Goal: Communication & Community: Answer question/provide support

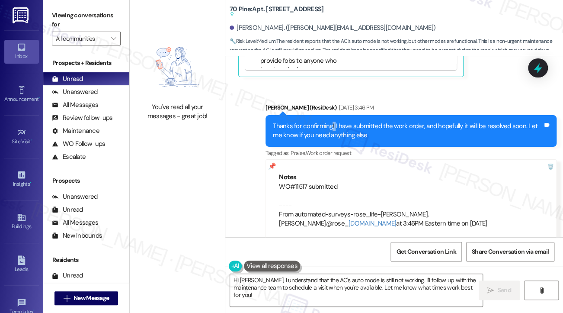
click at [330, 122] on div "Thanks for confirming! I have submitted the work order, and hopefully it will b…" at bounding box center [408, 131] width 270 height 19
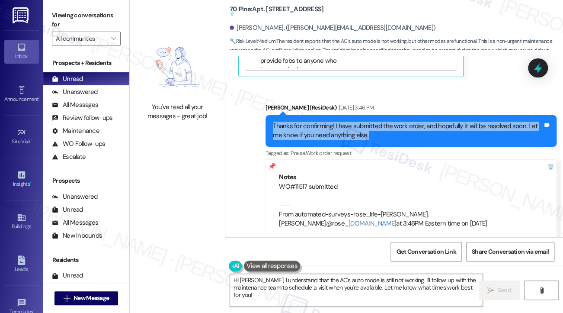
click at [330, 122] on div "Thanks for confirming! I have submitted the work order, and hopefully it will b…" at bounding box center [408, 131] width 270 height 19
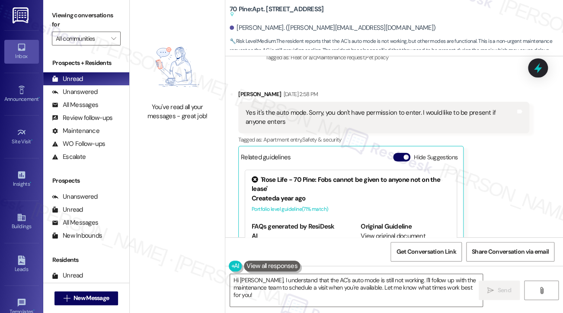
scroll to position [4940, 0]
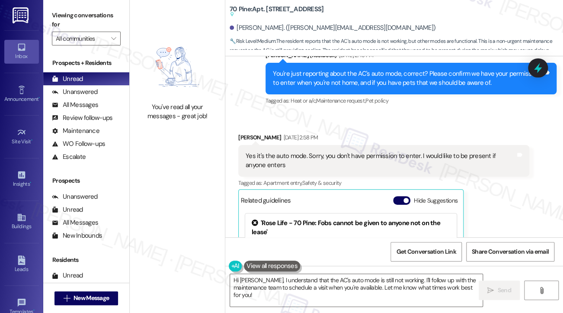
click at [305, 145] on div "Yes it's the auto mode. Sorry, you don't have permission to enter. I would like…" at bounding box center [383, 161] width 291 height 32
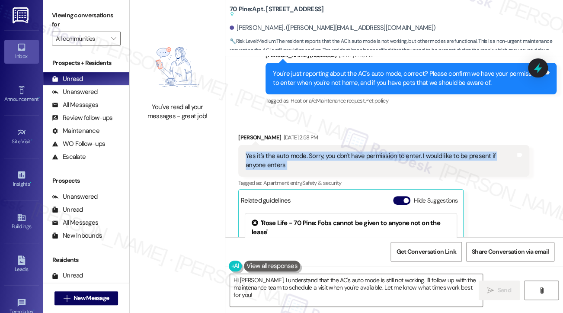
click at [305, 145] on div "Yes it's the auto mode. Sorry, you don't have permission to enter. I would like…" at bounding box center [383, 161] width 291 height 32
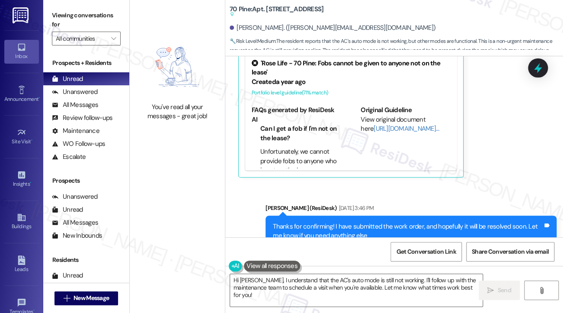
scroll to position [5200, 0]
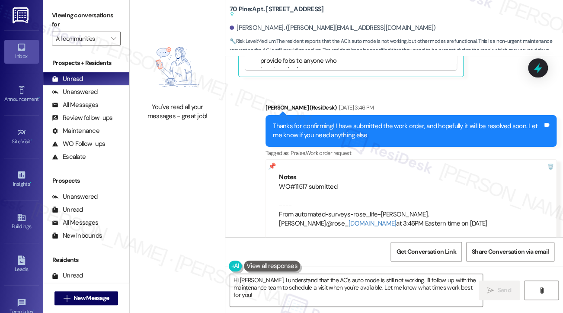
click at [322, 122] on div "Thanks for confirming! I have submitted the work order, and hopefully it will b…" at bounding box center [408, 131] width 270 height 19
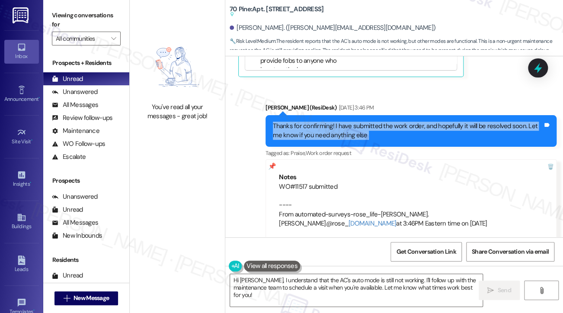
click at [322, 122] on div "Thanks for confirming! I have submitted the work order, and hopefully it will b…" at bounding box center [408, 131] width 270 height 19
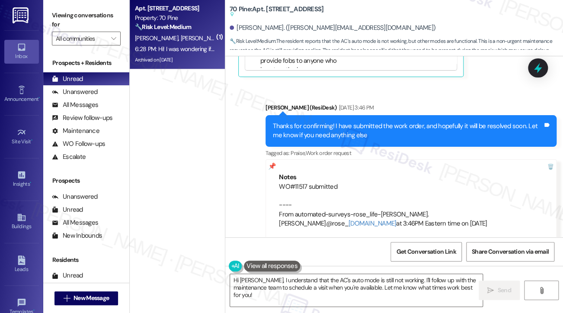
click at [178, 48] on div "6:28 PM: Hi! I was wondering if you can update my name on my account due to mar…" at bounding box center [302, 49] width 335 height 8
type textarea "Fetching suggested responses. Please feel free to read through the conversation…"
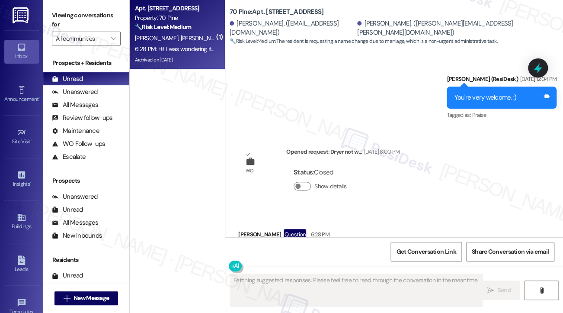
scroll to position [4096, 0]
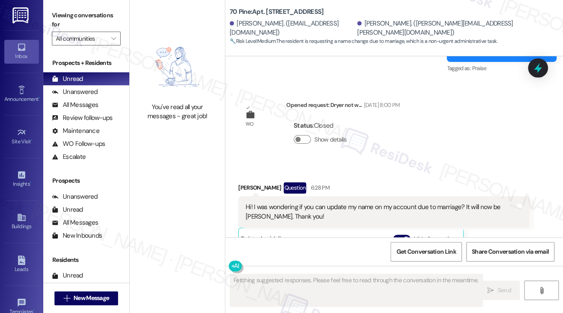
click at [352, 203] on div "Hi! I was wondering if you can update my name on my account due to marriage? It…" at bounding box center [381, 212] width 270 height 19
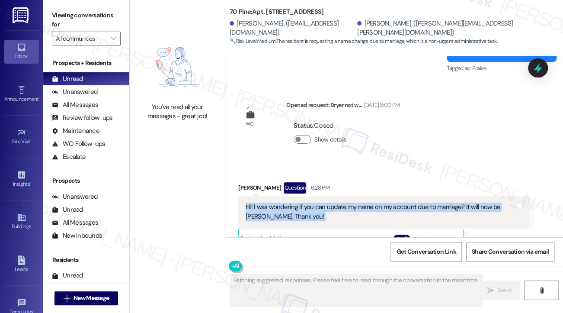
click at [352, 203] on div "Hi! I was wondering if you can update my name on my account due to marriage? It…" at bounding box center [381, 212] width 270 height 19
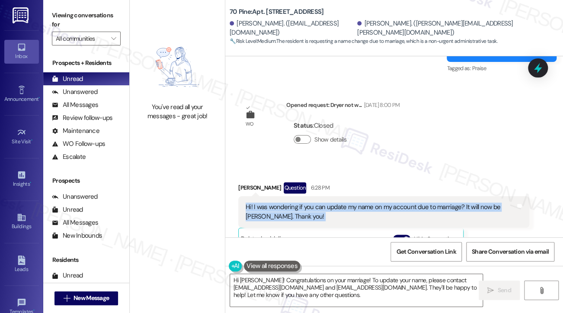
click at [322, 203] on div "Hi! I was wondering if you can update my name on my account due to marriage? It…" at bounding box center [381, 212] width 270 height 19
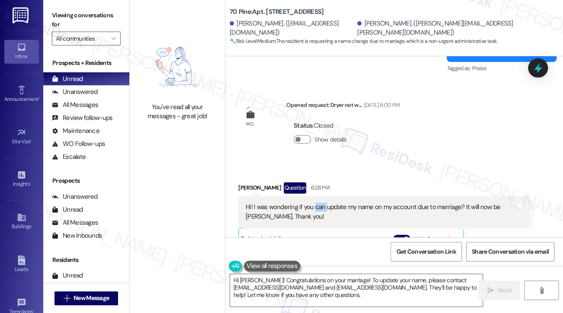
click at [322, 203] on div "Hi! I was wondering if you can update my name on my account due to marriage? It…" at bounding box center [381, 212] width 270 height 19
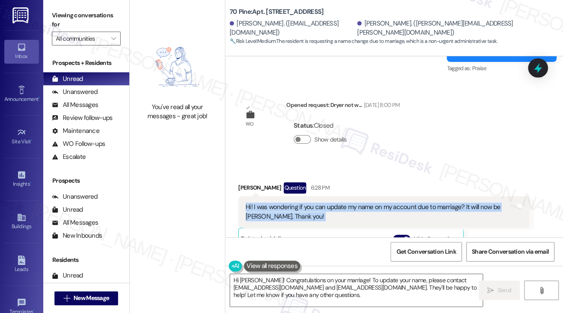
click at [322, 203] on div "Hi! I was wondering if you can update my name on my account due to marriage? It…" at bounding box center [381, 212] width 270 height 19
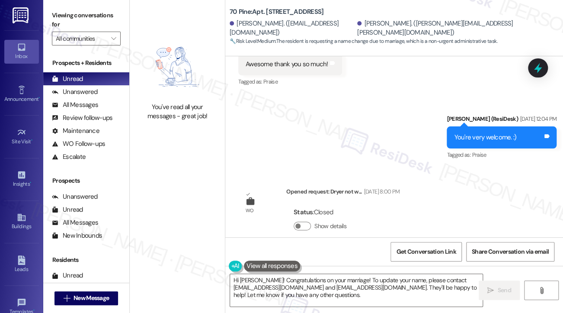
scroll to position [4183, 0]
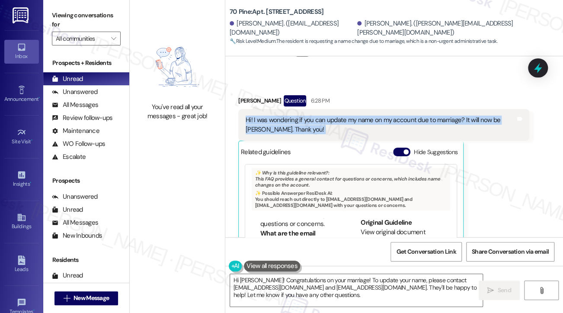
click at [284, 116] on div "Hi! I was wondering if you can update my name on my account due to marriage? It…" at bounding box center [381, 125] width 270 height 19
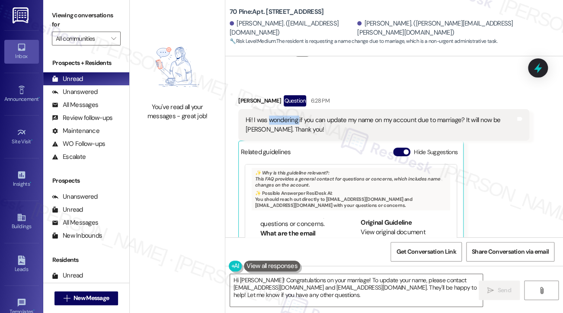
click at [284, 116] on div "Hi! I was wondering if you can update my name on my account due to marriage? It…" at bounding box center [381, 125] width 270 height 19
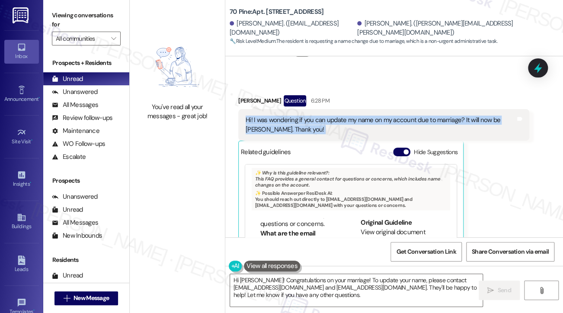
click at [284, 116] on div "Hi! I was wondering if you can update my name on my account due to marriage? It…" at bounding box center [381, 125] width 270 height 19
click at [435, 116] on div "Hi! I was wondering if you can update my name on my account due to marriage? It…" at bounding box center [381, 125] width 270 height 19
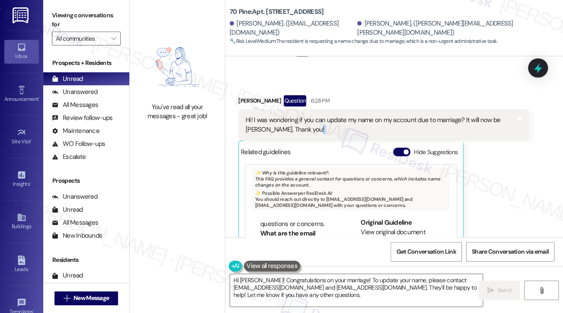
click at [435, 116] on div "Hi! I was wondering if you can update my name on my account due to marriage? It…" at bounding box center [381, 125] width 270 height 19
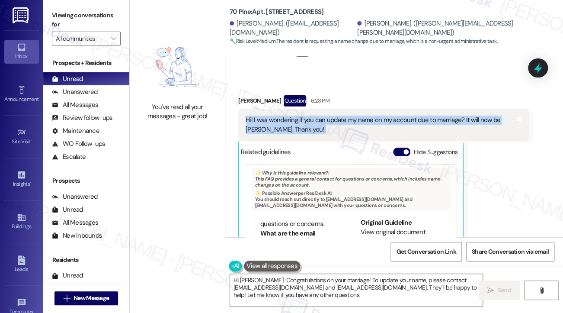
click at [435, 116] on div "Hi! I was wondering if you can update my name on my account due to marriage? It…" at bounding box center [381, 125] width 270 height 19
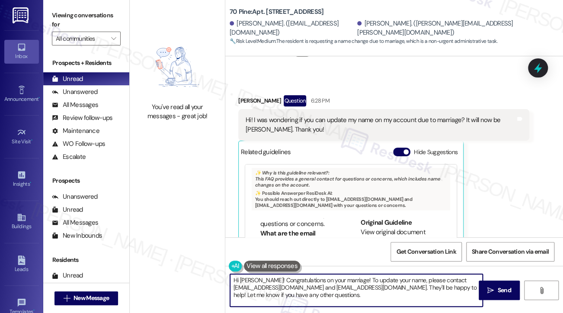
drag, startPoint x: 323, startPoint y: 296, endPoint x: 332, endPoint y: 282, distance: 16.6
click at [332, 282] on textarea "Hi [PERSON_NAME]! Congratulations on your marriage! To update your name, please…" at bounding box center [356, 290] width 253 height 32
click at [359, 282] on textarea "Hi [PERSON_NAME]! Congratulations on your marriage! To update your name, please…" at bounding box center [356, 290] width 253 height 32
click at [355, 282] on textarea "Hi [PERSON_NAME]! Congratulations on your marriage! To update your name, please…" at bounding box center [356, 290] width 253 height 32
drag, startPoint x: 344, startPoint y: 283, endPoint x: 371, endPoint y: 292, distance: 28.3
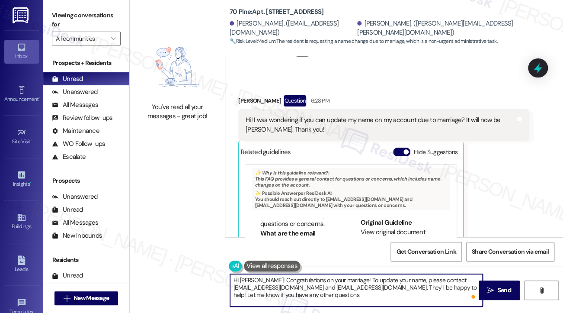
click at [371, 292] on textarea "Hi [PERSON_NAME]! Congratulations on your marriage! To update your name, please…" at bounding box center [356, 290] width 253 height 32
click at [348, 294] on textarea "Hi [PERSON_NAME]! Congratulations on your marriage! To update your name, please…" at bounding box center [356, 290] width 253 height 32
drag, startPoint x: 360, startPoint y: 293, endPoint x: 346, endPoint y: 275, distance: 21.9
click at [346, 275] on textarea "Hi [PERSON_NAME]! Congratulations on your marriage! To update your name, please…" at bounding box center [356, 290] width 253 height 32
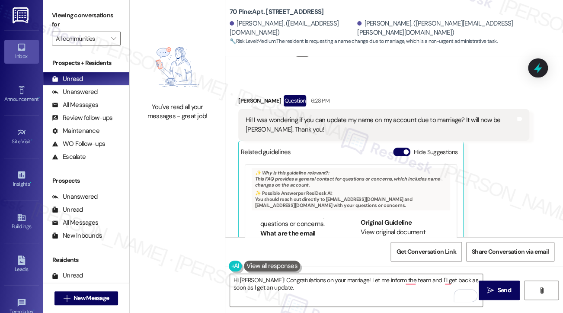
click at [286, 116] on div "Hi! I was wondering if you can update my name on my account due to marriage? It…" at bounding box center [381, 125] width 270 height 19
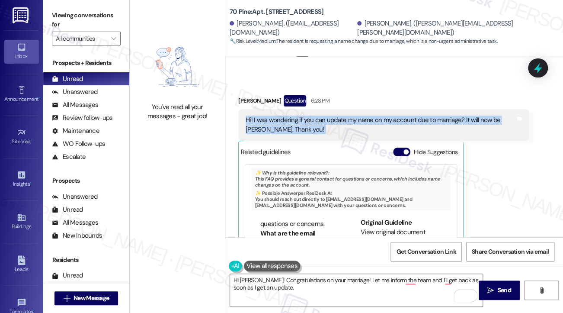
click at [286, 116] on div "Hi! I was wondering if you can update my name on my account due to marriage? It…" at bounding box center [381, 125] width 270 height 19
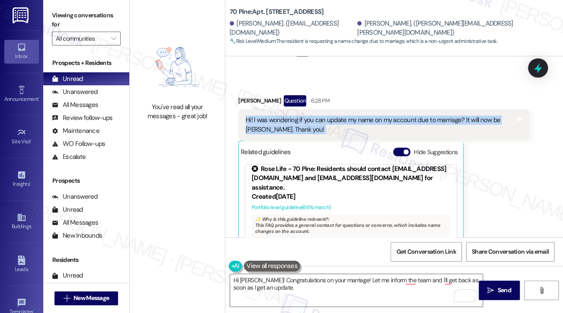
scroll to position [0, 0]
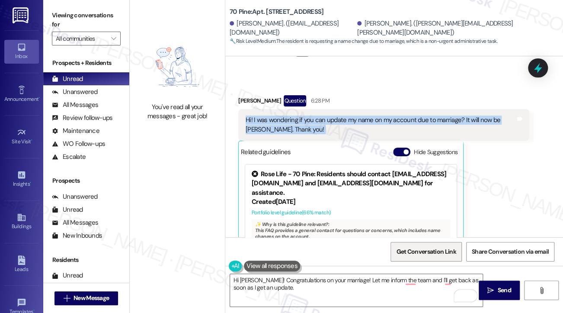
click at [424, 258] on span "Get Conversation Link" at bounding box center [426, 251] width 63 height 19
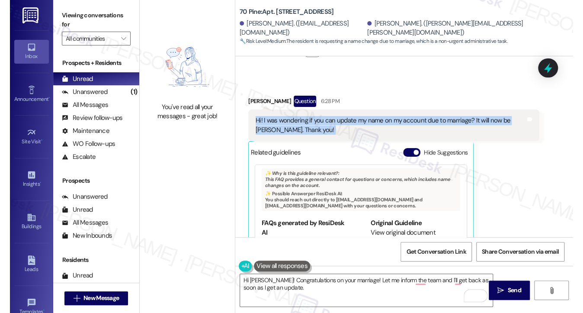
scroll to position [4262, 0]
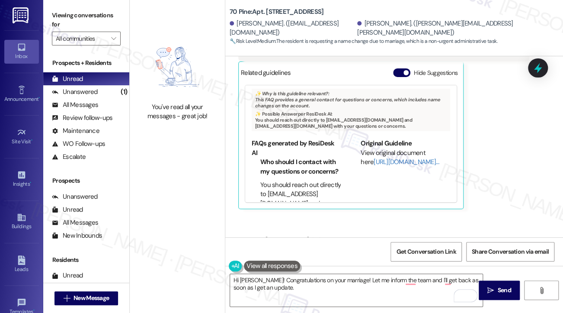
click at [344, 254] on div "Hi [PERSON_NAME], congratulations on your marriage! 😊 To update your name to [P…" at bounding box center [408, 268] width 270 height 28
click at [487, 229] on div "Sent via SMS [PERSON_NAME] 6:52 PM Hi [PERSON_NAME], congratulations on your ma…" at bounding box center [411, 262] width 304 height 66
click at [277, 254] on div "Hi [PERSON_NAME], congratulations on your marriage! 😊 To update your name to [P…" at bounding box center [408, 268] width 270 height 28
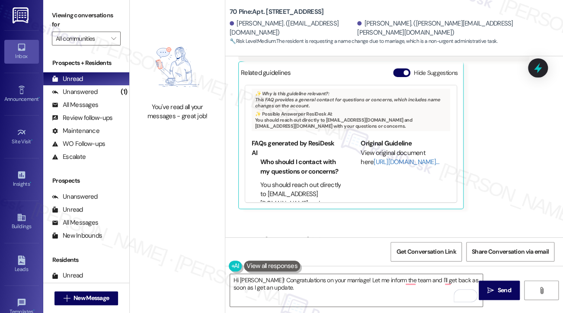
click at [277, 254] on div "Hi [PERSON_NAME], congratulations on your marriage! 😊 To update your name to [P…" at bounding box center [408, 268] width 270 height 28
click at [441, 235] on div "[PERSON_NAME] 6:52 PM" at bounding box center [411, 241] width 291 height 12
click at [235, 26] on div "[PERSON_NAME]. ([EMAIL_ADDRESS][DOMAIN_NAME])" at bounding box center [293, 28] width 126 height 19
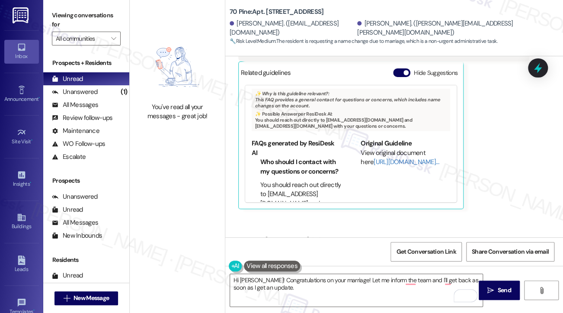
click at [238, 26] on div "[PERSON_NAME]. ([EMAIL_ADDRESS][DOMAIN_NAME])" at bounding box center [293, 28] width 126 height 19
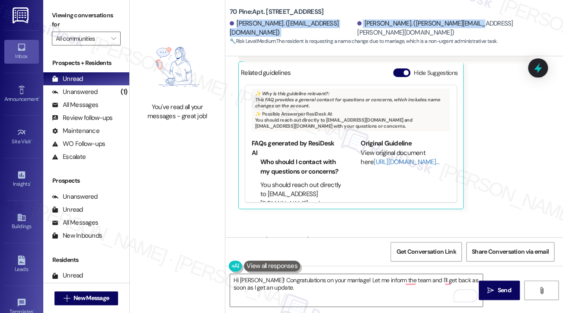
drag, startPoint x: 237, startPoint y: 26, endPoint x: 477, endPoint y: 22, distance: 240.6
click at [477, 22] on div "[PERSON_NAME]. ([EMAIL_ADDRESS][DOMAIN_NAME]) [PERSON_NAME]. ([PERSON_NAME][EMA…" at bounding box center [397, 27] width 334 height 17
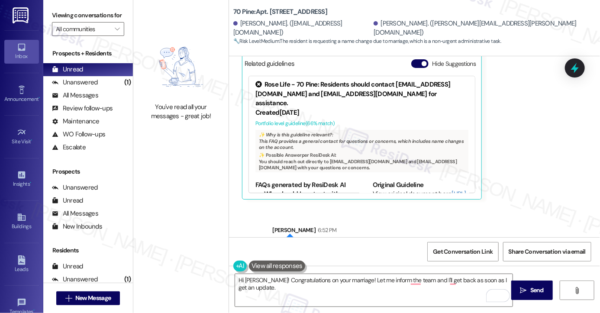
scroll to position [0, 0]
click at [56, 6] on div "Viewing conversations for All communities " at bounding box center [88, 22] width 90 height 45
drag, startPoint x: 269, startPoint y: 22, endPoint x: 286, endPoint y: 22, distance: 17.3
click at [286, 22] on div "[PERSON_NAME]. ([EMAIL_ADDRESS][DOMAIN_NAME]) [PERSON_NAME]. ([PERSON_NAME][EMA…" at bounding box center [416, 27] width 367 height 17
click at [245, 24] on div "[PERSON_NAME]. ([EMAIL_ADDRESS][DOMAIN_NAME])" at bounding box center [302, 28] width 138 height 19
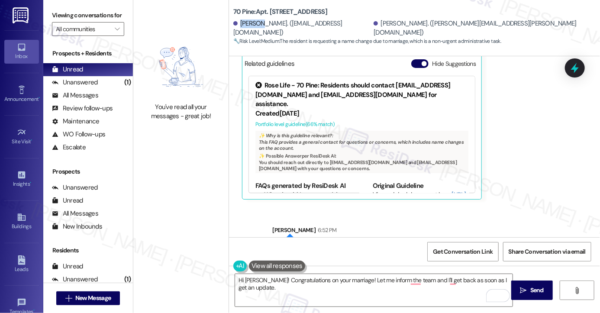
click at [245, 24] on div "[PERSON_NAME]. ([EMAIL_ADDRESS][DOMAIN_NAME])" at bounding box center [302, 28] width 138 height 19
click at [66, 18] on label "Viewing conversations for" at bounding box center [88, 15] width 72 height 13
drag, startPoint x: 236, startPoint y: 27, endPoint x: 349, endPoint y: 24, distance: 113.0
click at [349, 24] on div "[PERSON_NAME]. ([EMAIL_ADDRESS][DOMAIN_NAME]) [PERSON_NAME]. ([PERSON_NAME][EMA…" at bounding box center [416, 27] width 367 height 17
copy div "[PERSON_NAME]. ([EMAIL_ADDRESS][DOMAIN_NAME])"
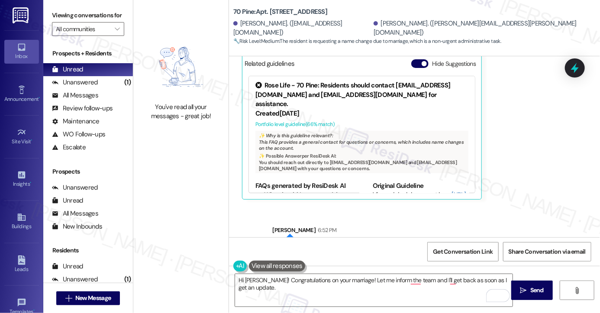
click at [55, 16] on label "Viewing conversations for" at bounding box center [88, 15] width 72 height 13
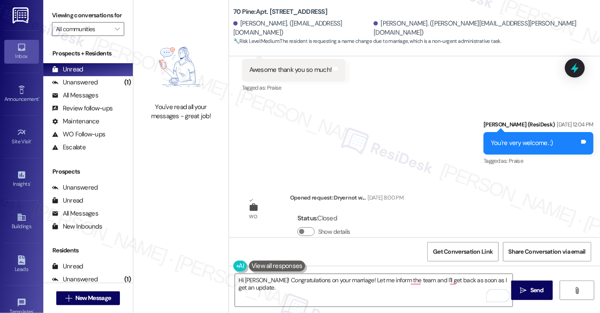
scroll to position [3981, 0]
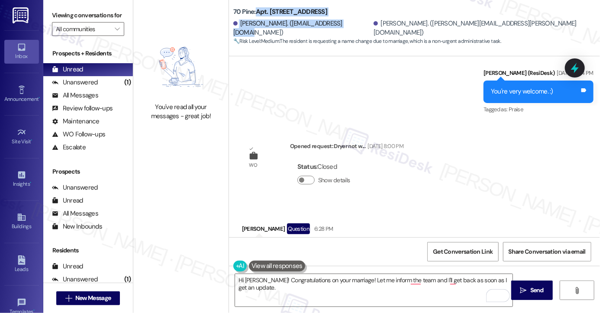
drag, startPoint x: 343, startPoint y: 19, endPoint x: 254, endPoint y: 15, distance: 88.8
click at [254, 15] on div "70 Pine: Apt. [STREET_ADDRESS] Steiner. ([EMAIL_ADDRESS][DOMAIN_NAME]) [PERSON_…" at bounding box center [416, 24] width 367 height 44
click at [251, 13] on b "70 Pine: Apt. [STREET_ADDRESS]" at bounding box center [280, 11] width 94 height 9
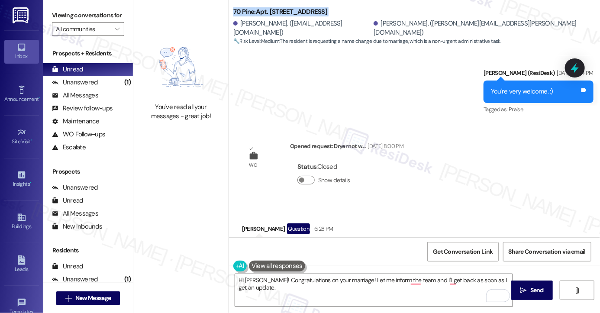
copy div "70 Pine: Apt. [STREET_ADDRESS]"
click at [57, 9] on label "Viewing conversations for" at bounding box center [88, 15] width 72 height 13
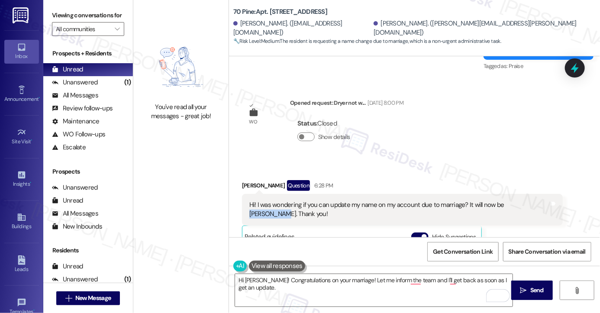
drag, startPoint x: 497, startPoint y: 157, endPoint x: 531, endPoint y: 158, distance: 33.8
click at [531, 200] on div "Hi! I was wondering if you can update my name on my account due to marriage? It…" at bounding box center [398, 209] width 299 height 19
copy div "[PERSON_NAME]"
click at [61, 12] on label "Viewing conversations for" at bounding box center [88, 15] width 72 height 13
drag, startPoint x: 283, startPoint y: 26, endPoint x: 380, endPoint y: 38, distance: 96.7
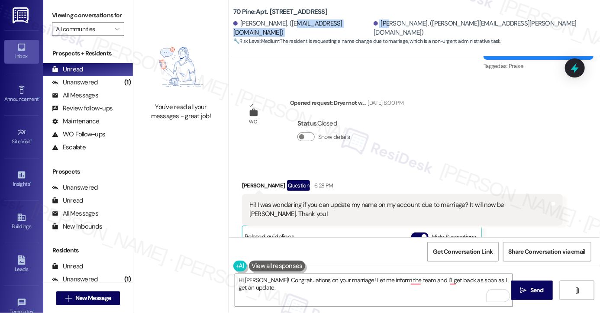
click at [375, 37] on div "70 Pine: Apt. [STREET_ADDRESS] Steiner. ([EMAIL_ADDRESS][DOMAIN_NAME]) [PERSON_…" at bounding box center [416, 24] width 367 height 44
click at [329, 200] on div "Hi! I was wondering if you can update my name on my account due to marriage? It…" at bounding box center [398, 209] width 299 height 19
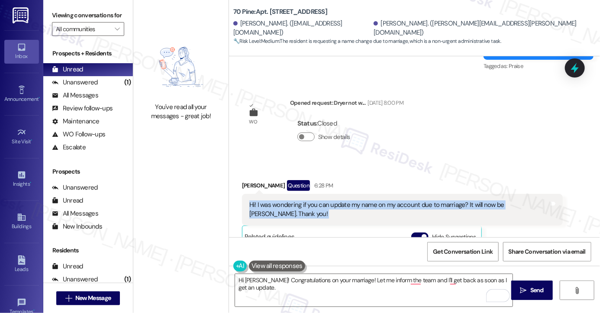
click at [329, 200] on div "Hi! I was wondering if you can update my name on my account due to marriage? It…" at bounding box center [398, 209] width 299 height 19
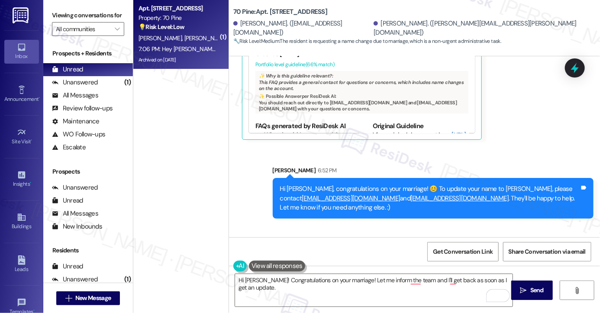
scroll to position [4327, 0]
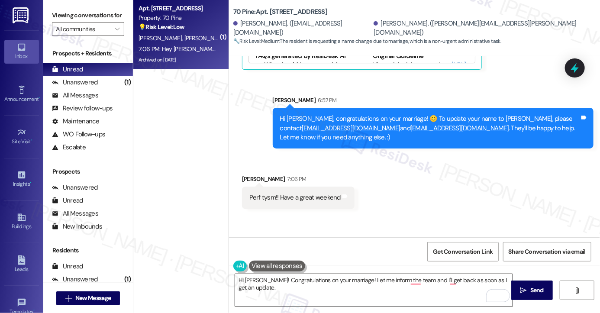
click at [290, 283] on textarea "Hi [PERSON_NAME]! Congratulations on your marriage! Let me inform the team and …" at bounding box center [373, 290] width 277 height 32
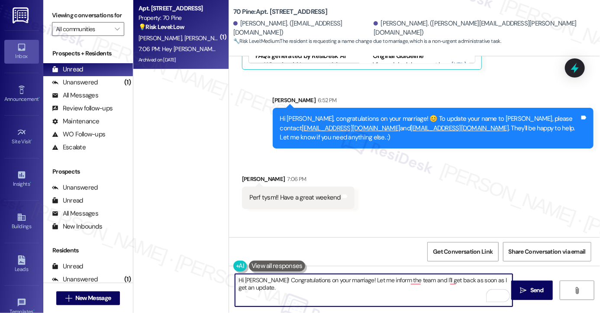
click at [290, 283] on textarea "Hi [PERSON_NAME]! Congratulations on your marriage! Let me inform the team and …" at bounding box center [373, 290] width 277 height 32
click at [382, 275] on textarea "You're very welcome! You have a good one, too! 😊" at bounding box center [373, 290] width 277 height 32
click at [290, 280] on textarea "You're very welcome! You have a good one, too! 😊" at bounding box center [373, 290] width 277 height 32
click at [248, 168] on div "Received via SMS [PERSON_NAME] 7:06 PM Perf tysm!! Have a great weekend Tags an…" at bounding box center [298, 191] width 126 height 47
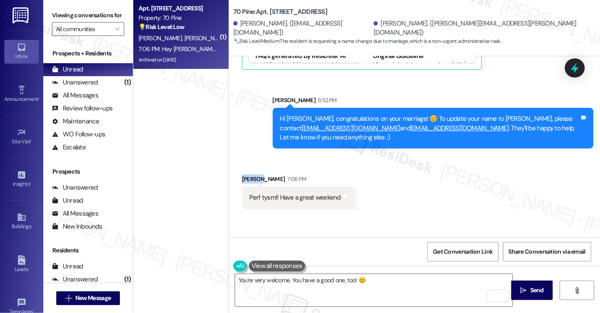
click at [248, 168] on div "Received via SMS [PERSON_NAME] 7:06 PM Perf tysm!! Have a great weekend Tags an…" at bounding box center [298, 191] width 126 height 47
copy div "[PERSON_NAME]"
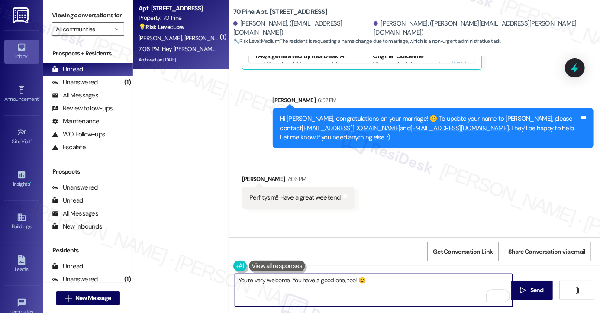
drag, startPoint x: 285, startPoint y: 283, endPoint x: 293, endPoint y: 276, distance: 11.0
click at [285, 283] on textarea "You're very welcome. You have a good one, too! 😊" at bounding box center [373, 290] width 277 height 32
paste textarea "[PERSON_NAME]"
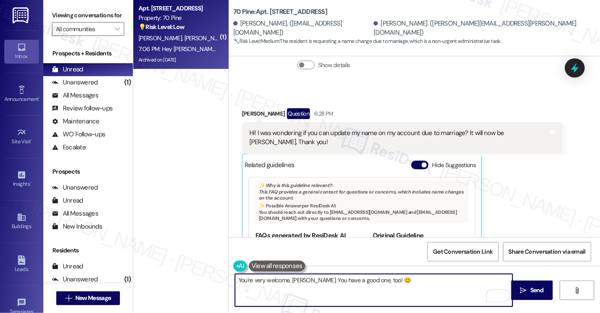
scroll to position [4110, 0]
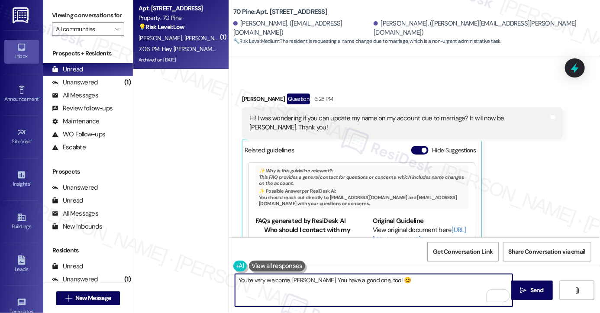
type textarea "You're very welcome, [PERSON_NAME]. You have a good one, too! 😊"
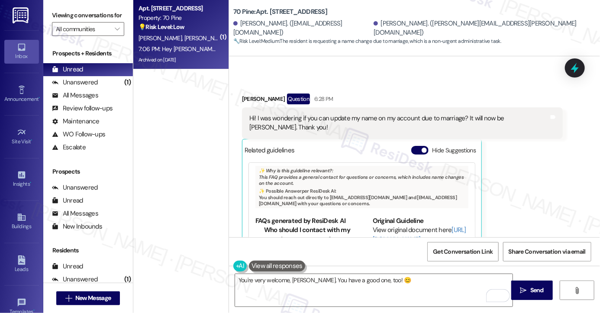
drag, startPoint x: 273, startPoint y: 189, endPoint x: 339, endPoint y: 202, distance: 68.0
click at [339, 225] on ul "Who should I contact with my questions or concerns? You should reach out direct…" at bounding box center [303, 264] width 96 height 78
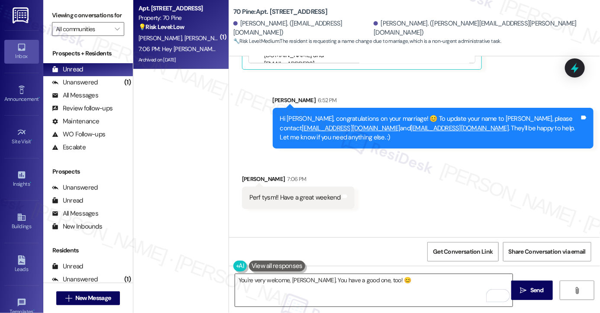
click at [392, 278] on textarea "You're very welcome, [PERSON_NAME]. You have a good one, too! 😊" at bounding box center [373, 290] width 277 height 32
drag, startPoint x: 533, startPoint y: 293, endPoint x: 380, endPoint y: 277, distance: 153.6
click at [380, 277] on div "You're very welcome, [PERSON_NAME]. You have a good one, too! 😊  Send " at bounding box center [414, 298] width 371 height 65
click at [518, 287] on span " Send" at bounding box center [531, 290] width 27 height 9
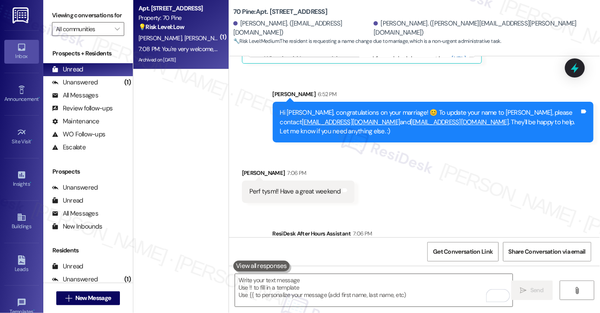
scroll to position [4387, 0]
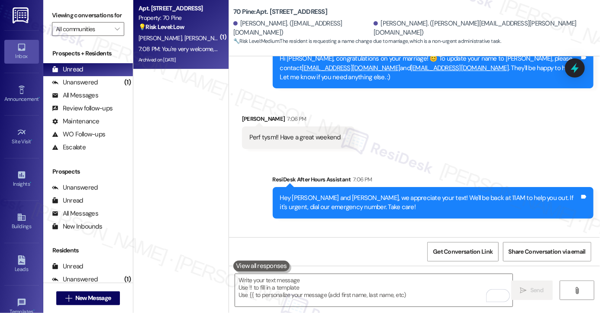
click at [502, 263] on div "You're very welcome, [PERSON_NAME]. You have a good one, too! 😊" at bounding box center [486, 267] width 188 height 9
click at [279, 126] on div "Perf tysm!! Have a great weekend Tags and notes" at bounding box center [298, 137] width 113 height 22
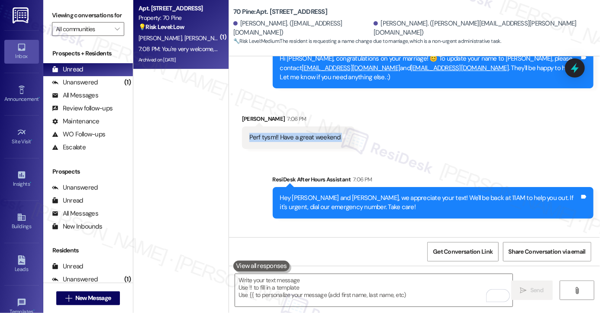
click at [279, 126] on div "Perf tysm!! Have a great weekend Tags and notes" at bounding box center [298, 137] width 113 height 22
click at [481, 263] on div "You're very welcome, [PERSON_NAME]. You have a good one, too! 😊" at bounding box center [486, 267] width 188 height 9
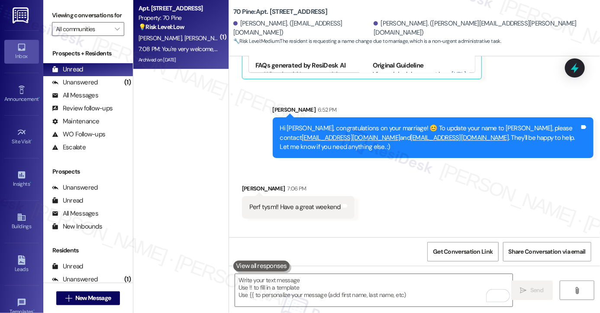
scroll to position [4257, 0]
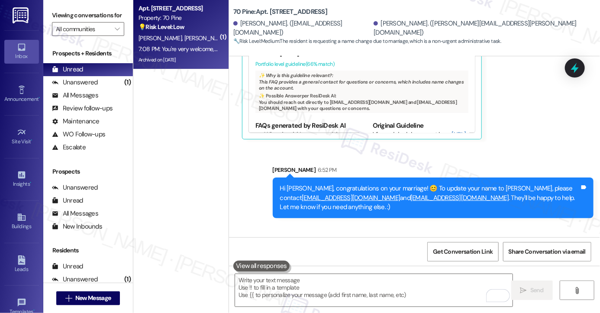
click at [351, 184] on div "Hi [PERSON_NAME], congratulations on your marriage! 😊 To update your name to [P…" at bounding box center [429, 198] width 299 height 28
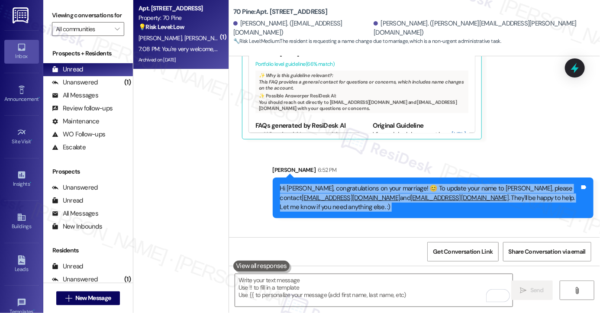
click at [351, 184] on div "Hi [PERSON_NAME], congratulations on your marriage! 😊 To update your name to [P…" at bounding box center [429, 198] width 299 height 28
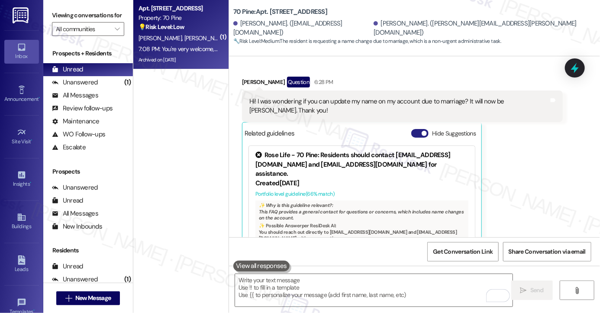
click at [422, 131] on span "button" at bounding box center [424, 133] width 5 height 5
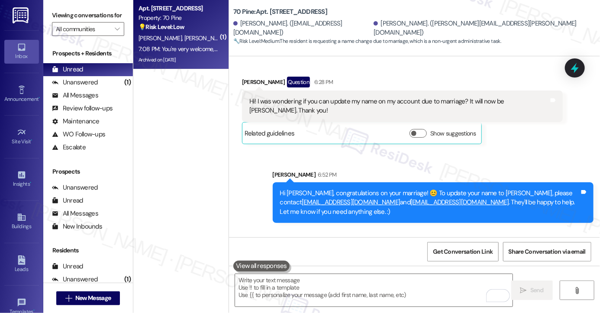
click at [476, 98] on div "Received via SMS [PERSON_NAME] Question 6:28 PM Hi! I was wondering if you can …" at bounding box center [402, 110] width 334 height 80
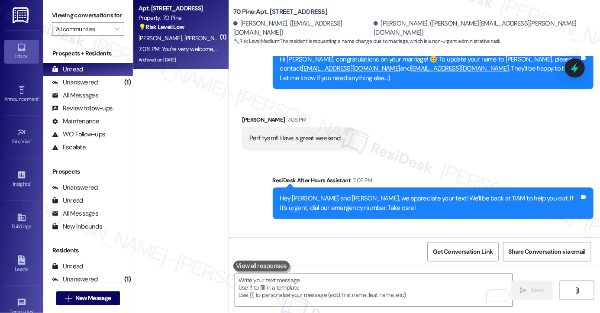
scroll to position [4262, 0]
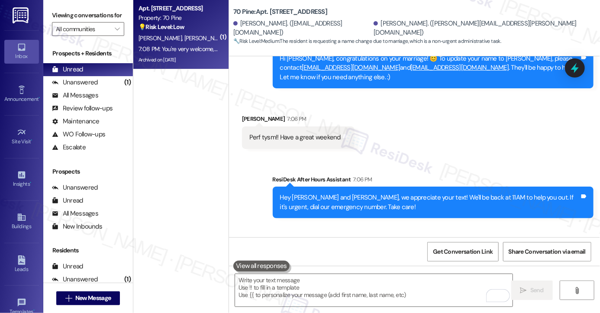
click at [474, 263] on div "You're very welcome, [PERSON_NAME]. You have a good one, too! 😊" at bounding box center [486, 267] width 188 height 9
